Goal: Obtain resource: Download file/media

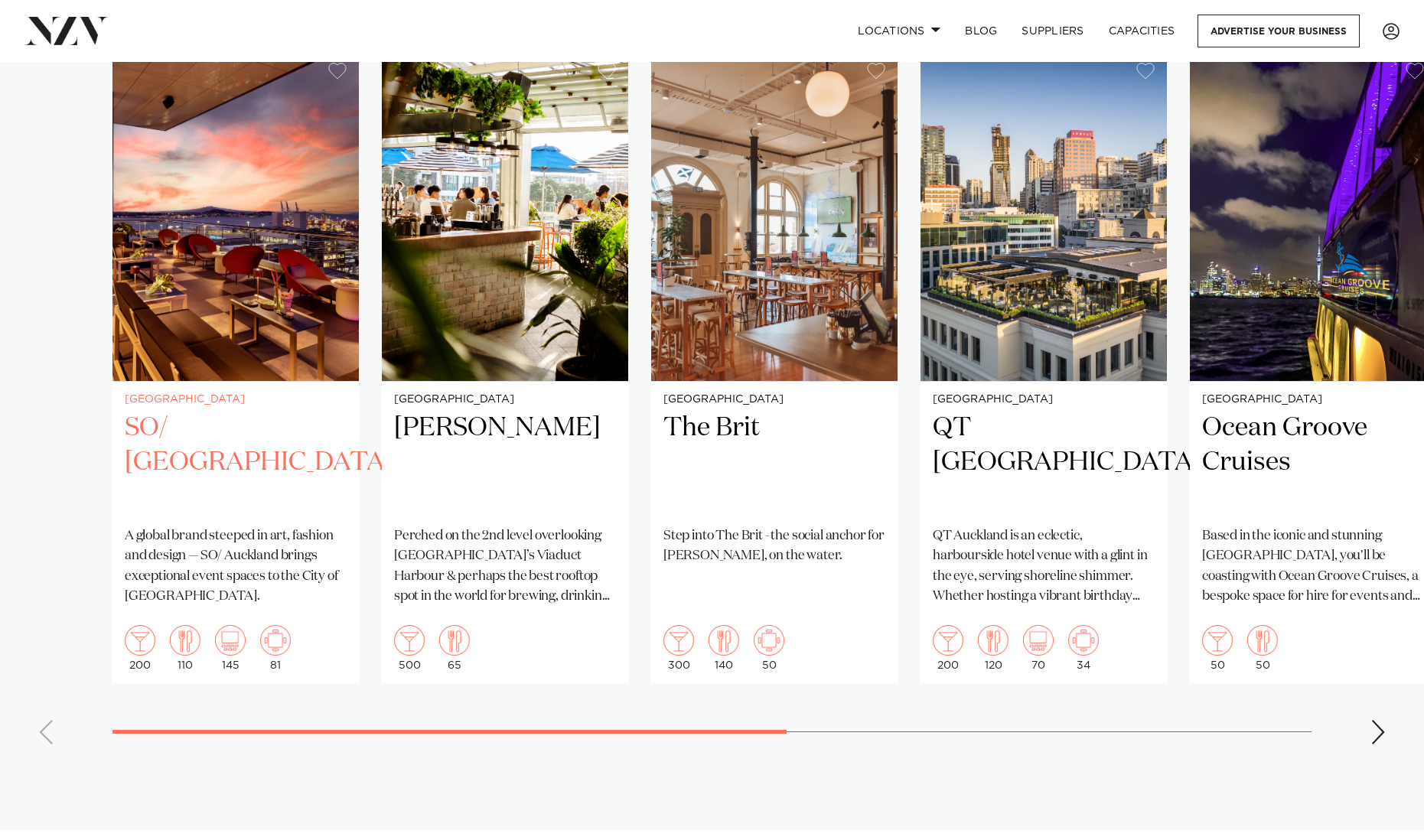
scroll to position [873, 0]
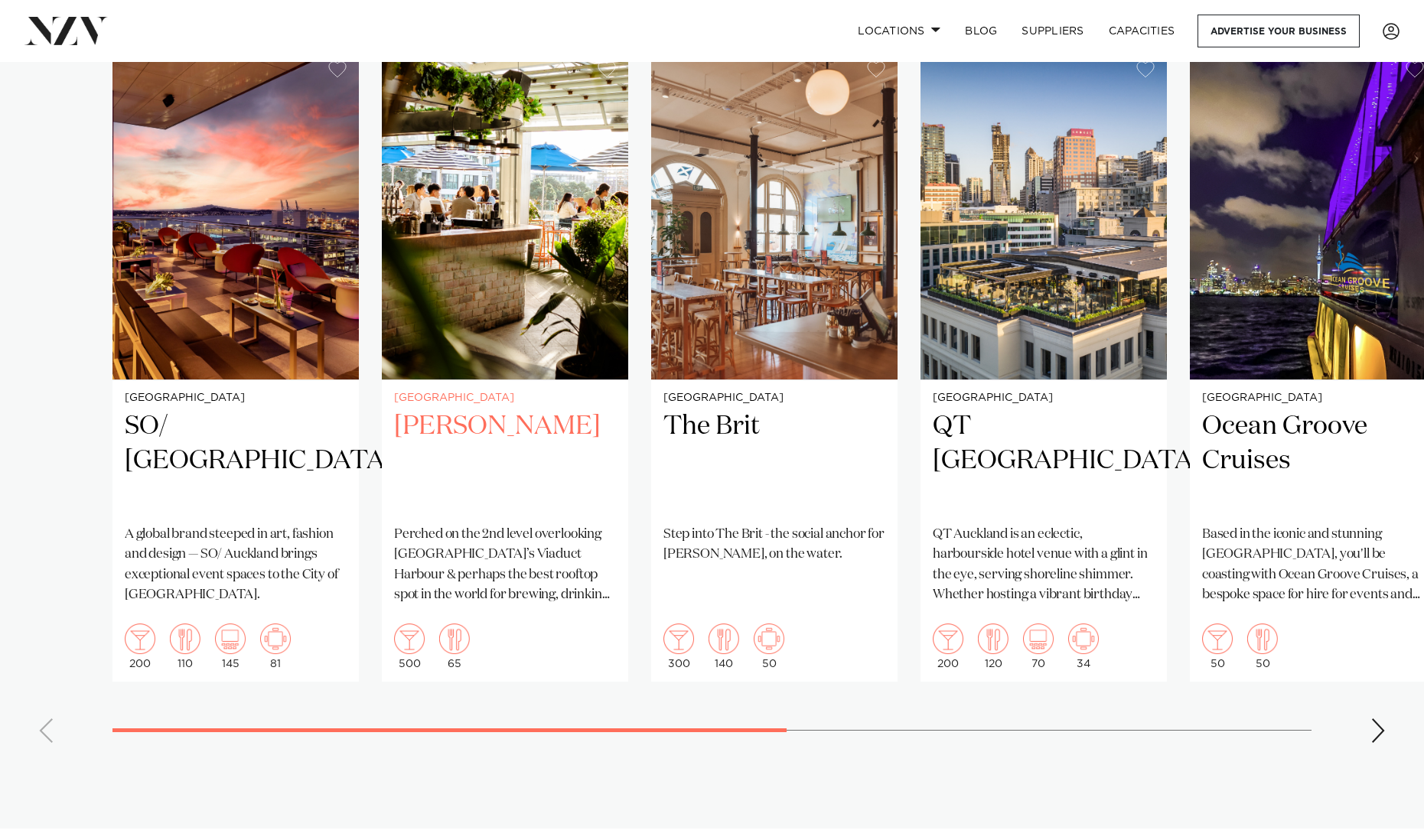
click at [478, 470] on h2 "Dr Rudis" at bounding box center [506, 460] width 222 height 104
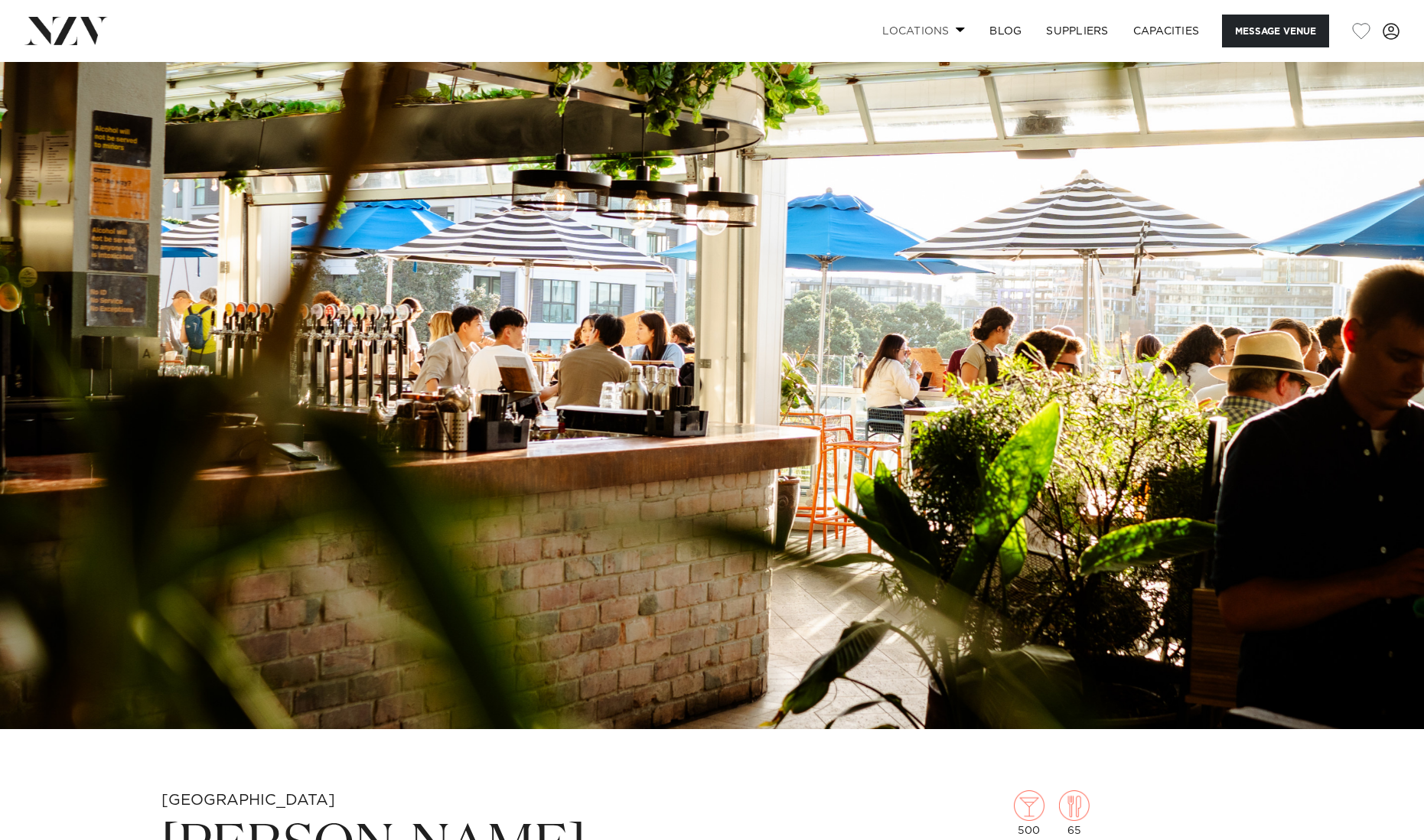
click at [944, 30] on link "Locations" at bounding box center [923, 31] width 107 height 33
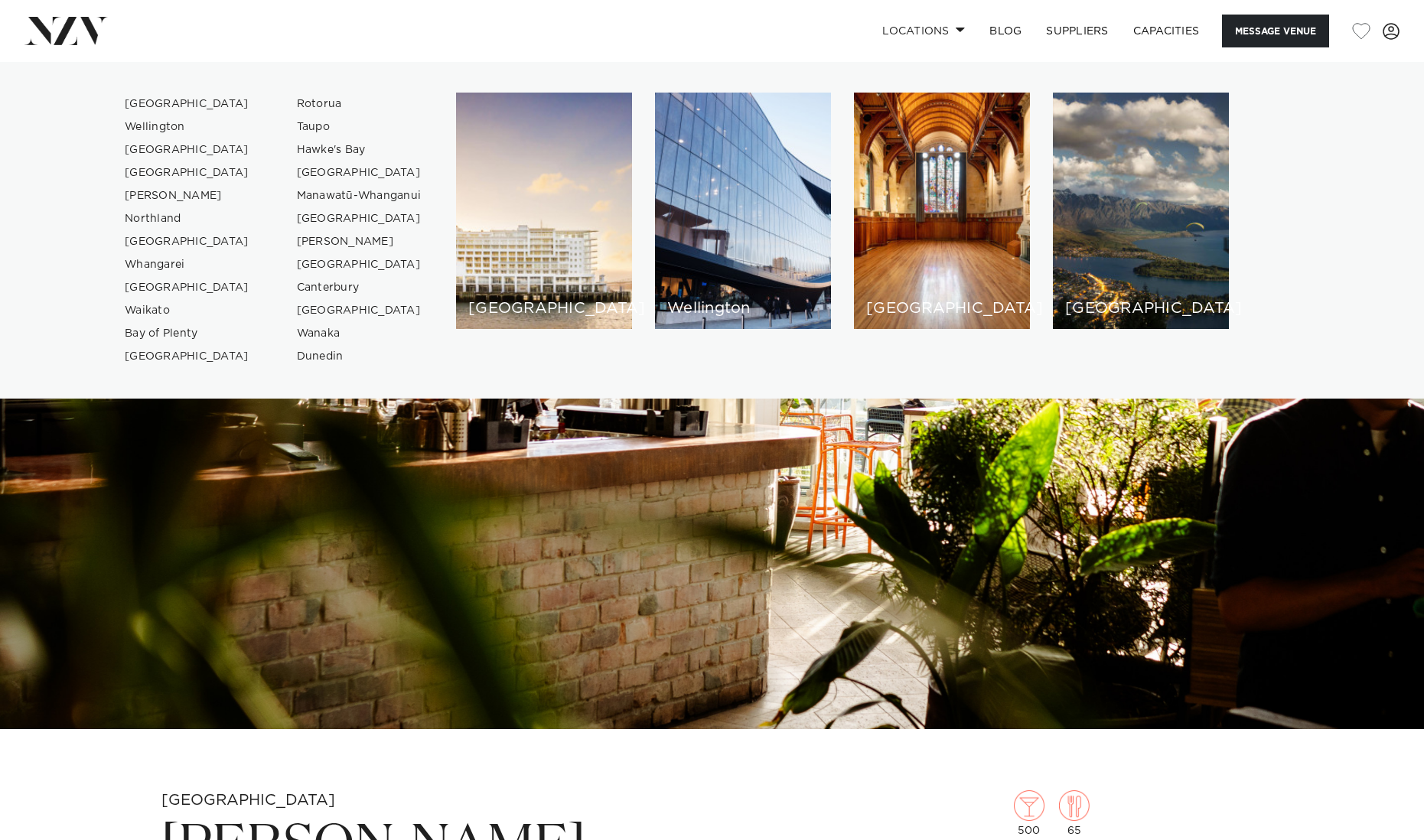
click at [164, 108] on link "[GEOGRAPHIC_DATA]" at bounding box center [187, 104] width 150 height 23
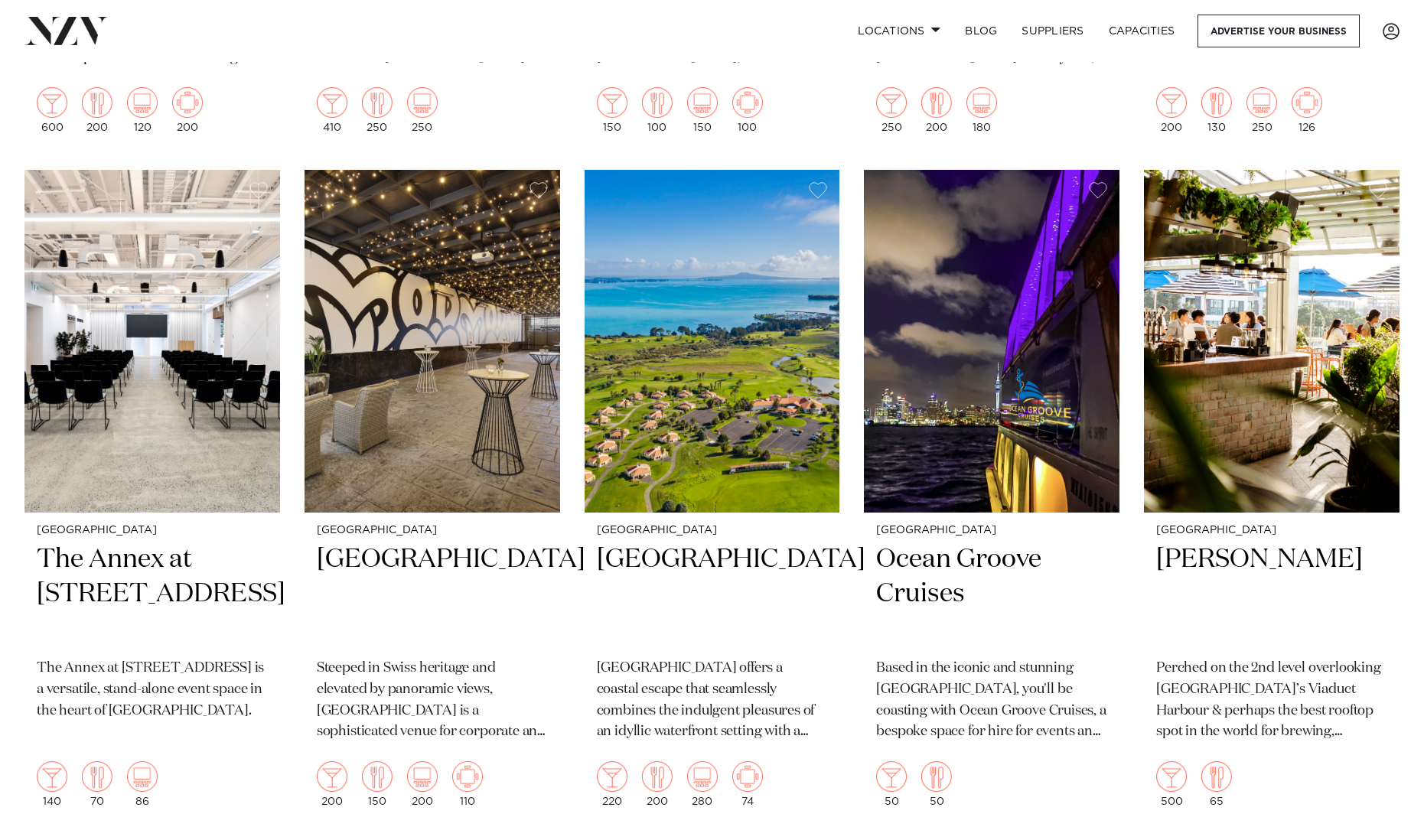
scroll to position [4645, 0]
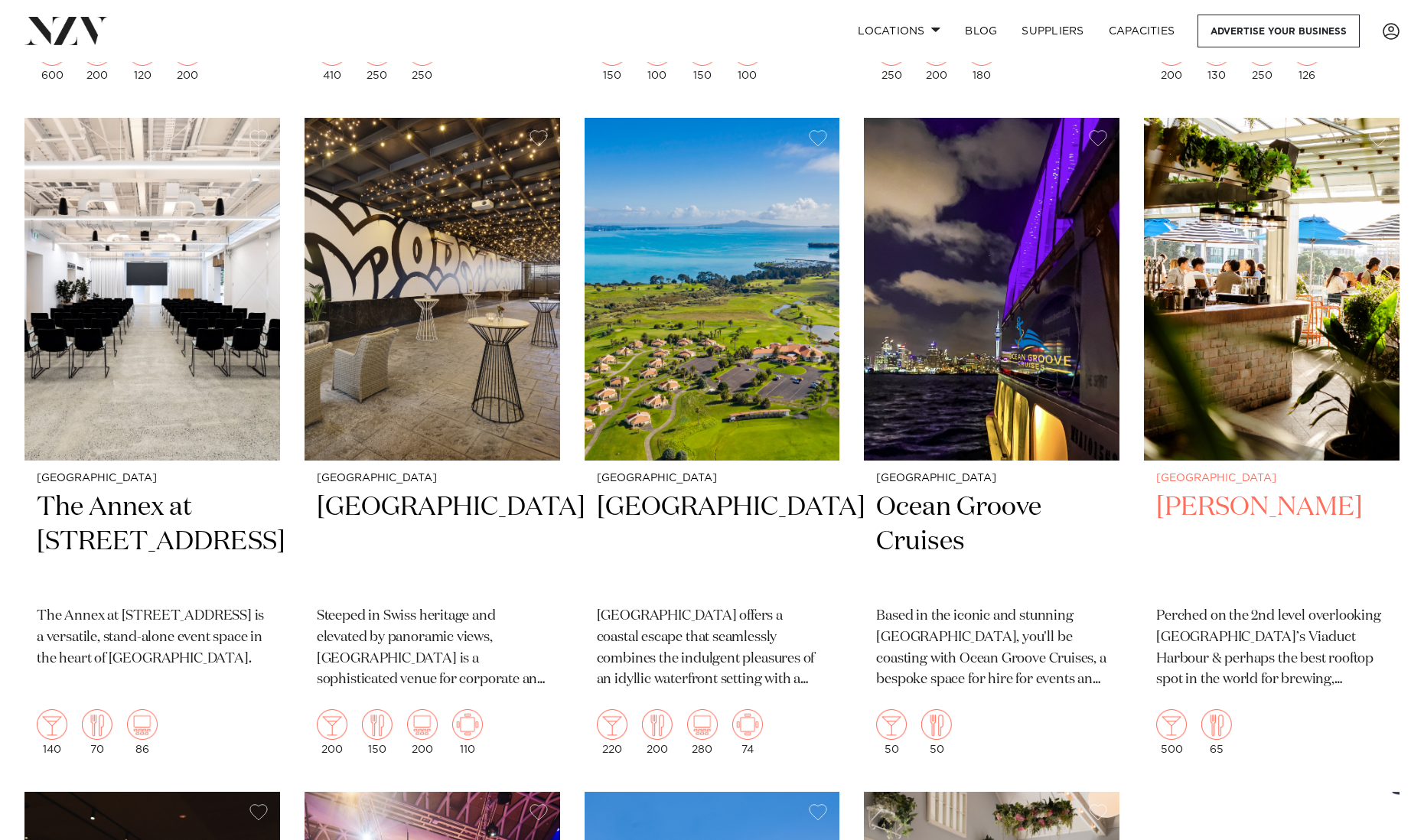
click at [1226, 491] on h2 "Dr Rudis" at bounding box center [1272, 542] width 231 height 104
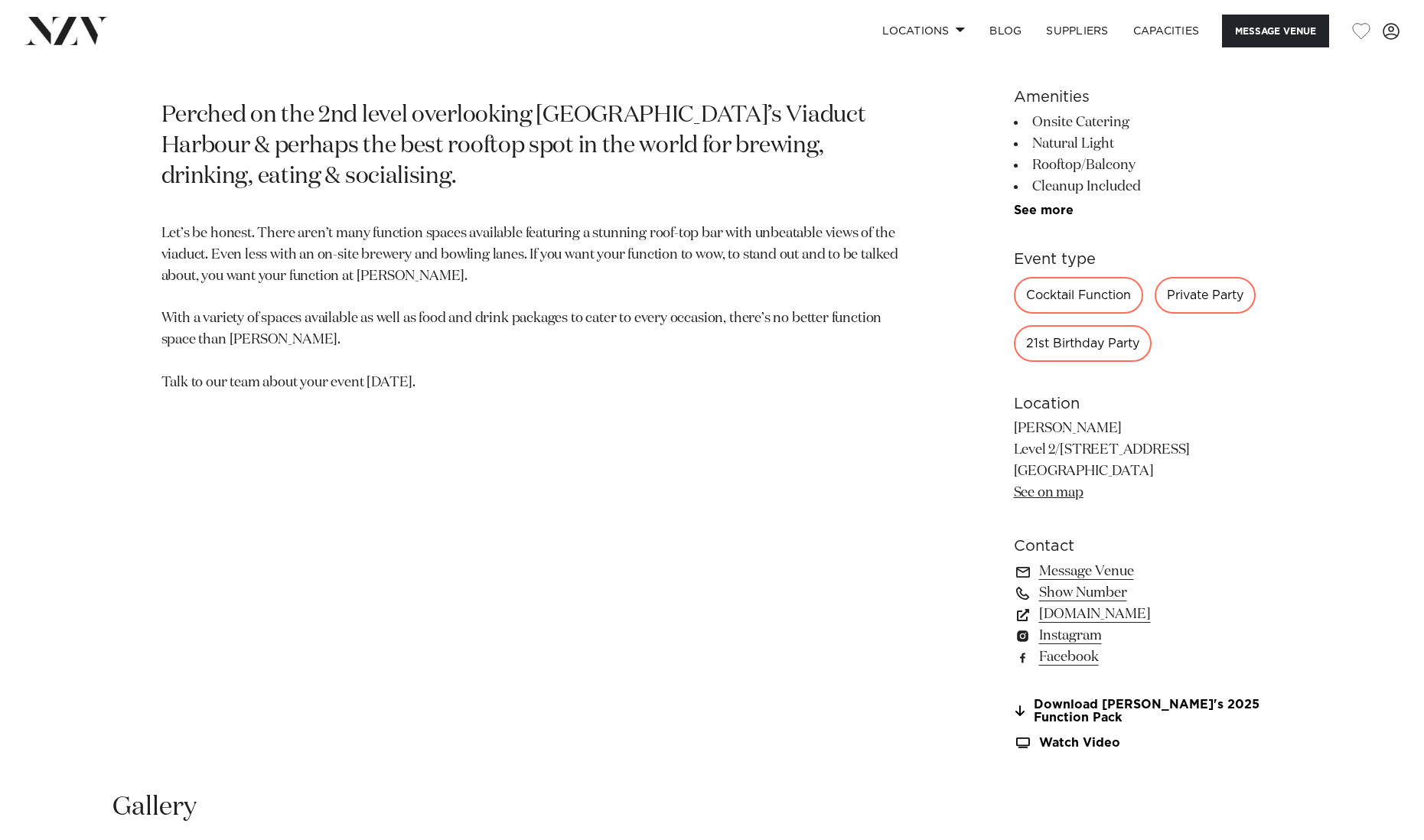
scroll to position [812, 0]
click at [1057, 709] on link "Download Rudi's 2025 Function Pack" at bounding box center [1139, 711] width 250 height 26
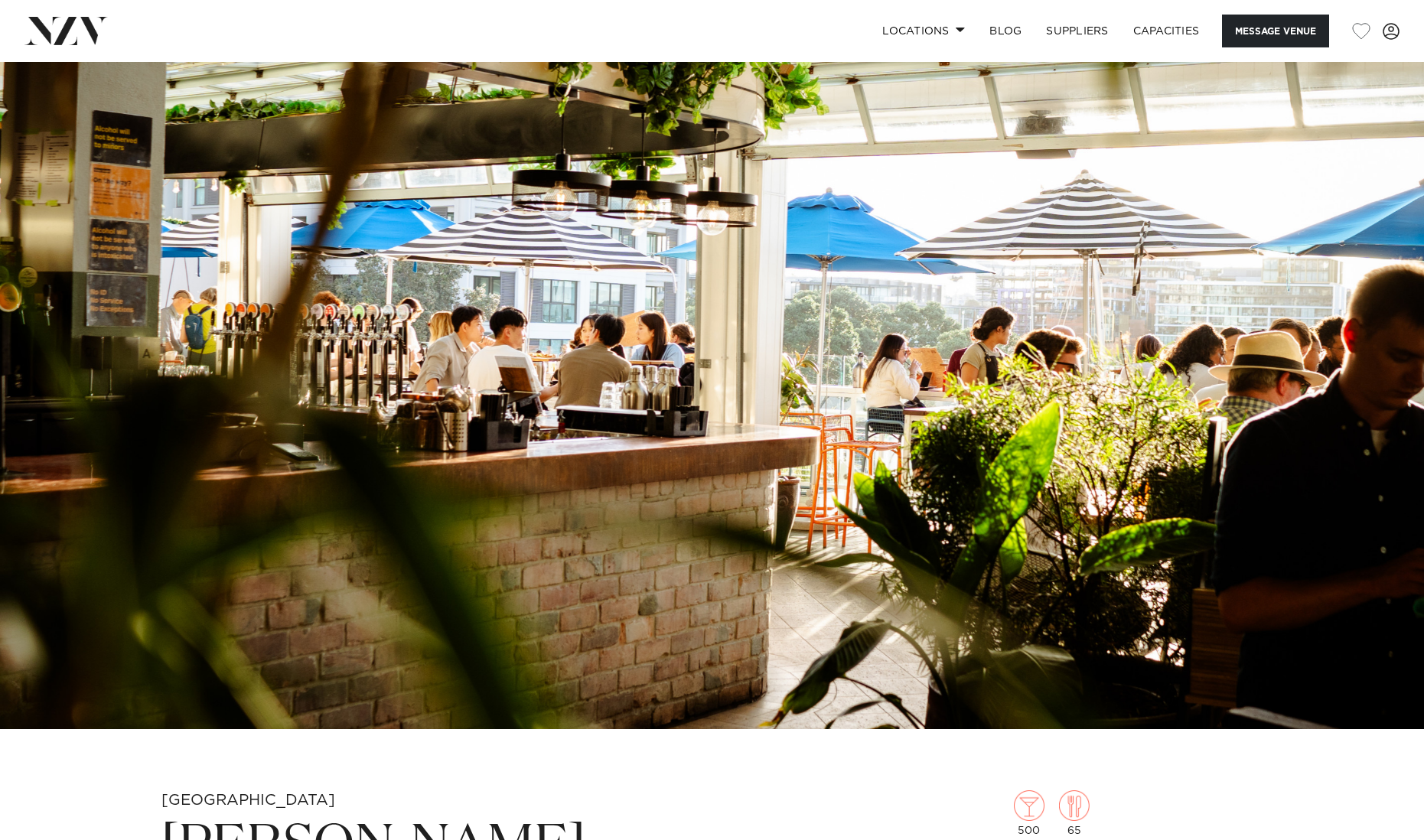
scroll to position [0, 0]
click at [1006, 33] on link "BLOG" at bounding box center [1006, 31] width 57 height 33
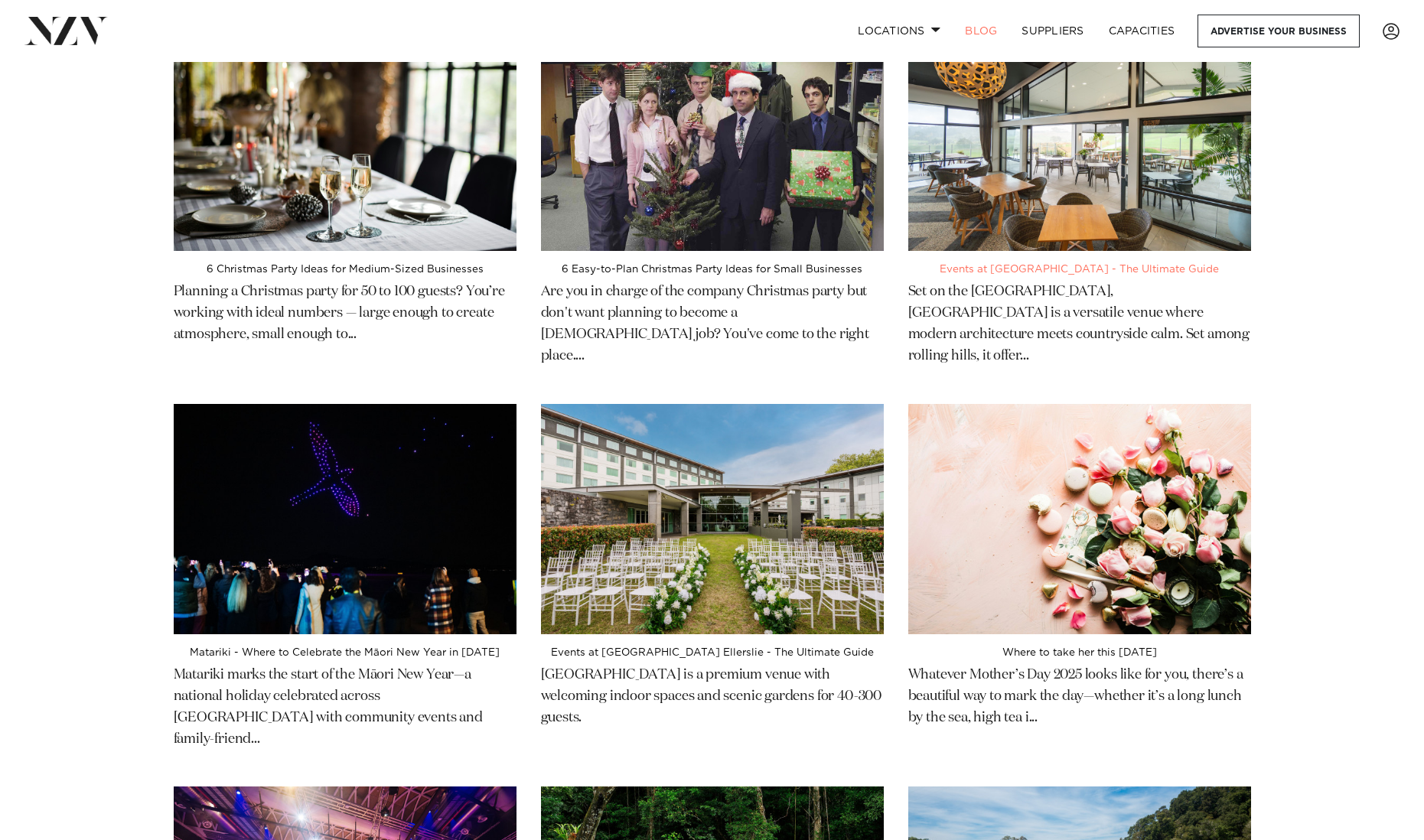
scroll to position [113, 0]
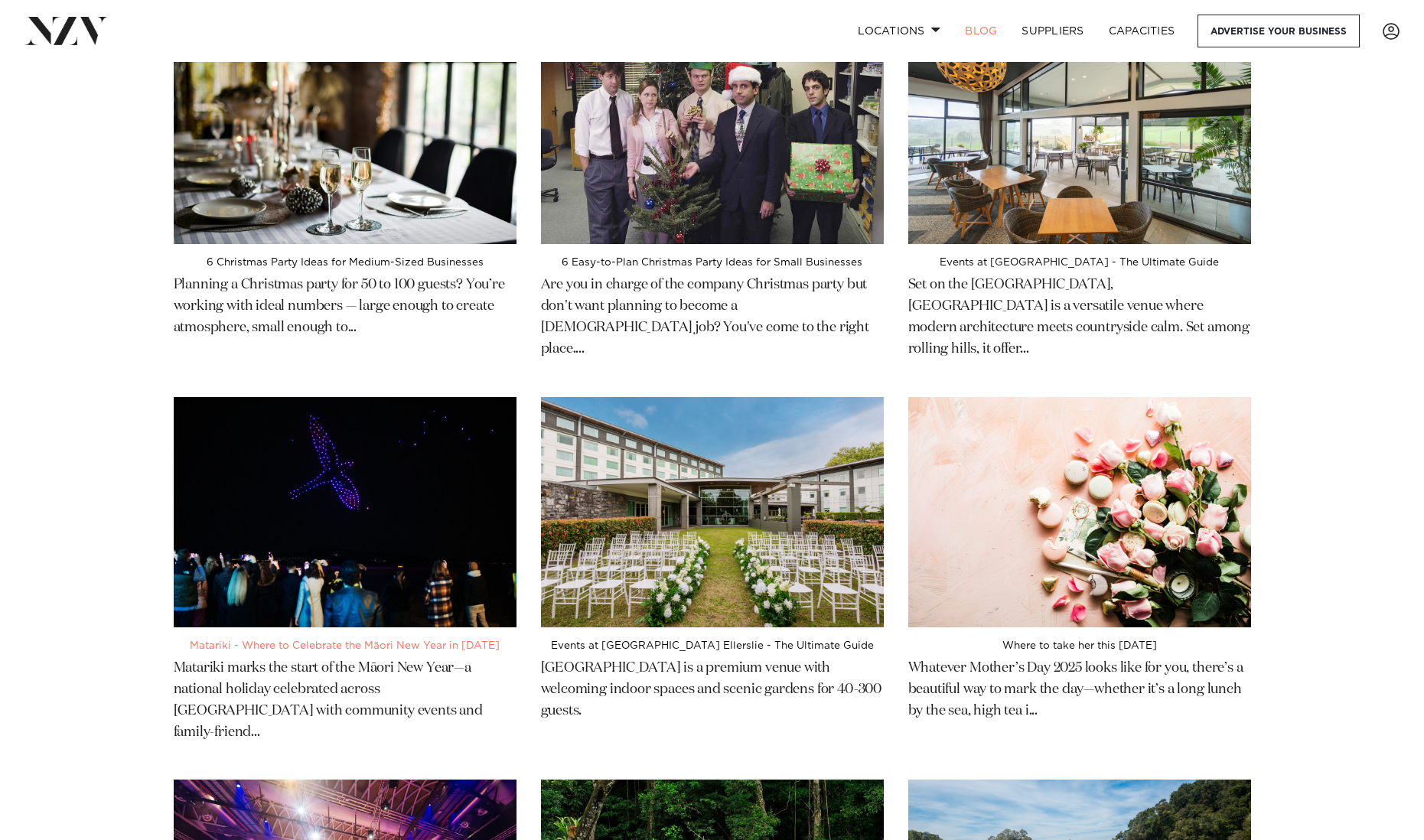
click at [362, 639] on h4 "Matariki - Where to Celebrate the Māori New Year in [DATE]" at bounding box center [345, 645] width 343 height 12
